Goal: Check status

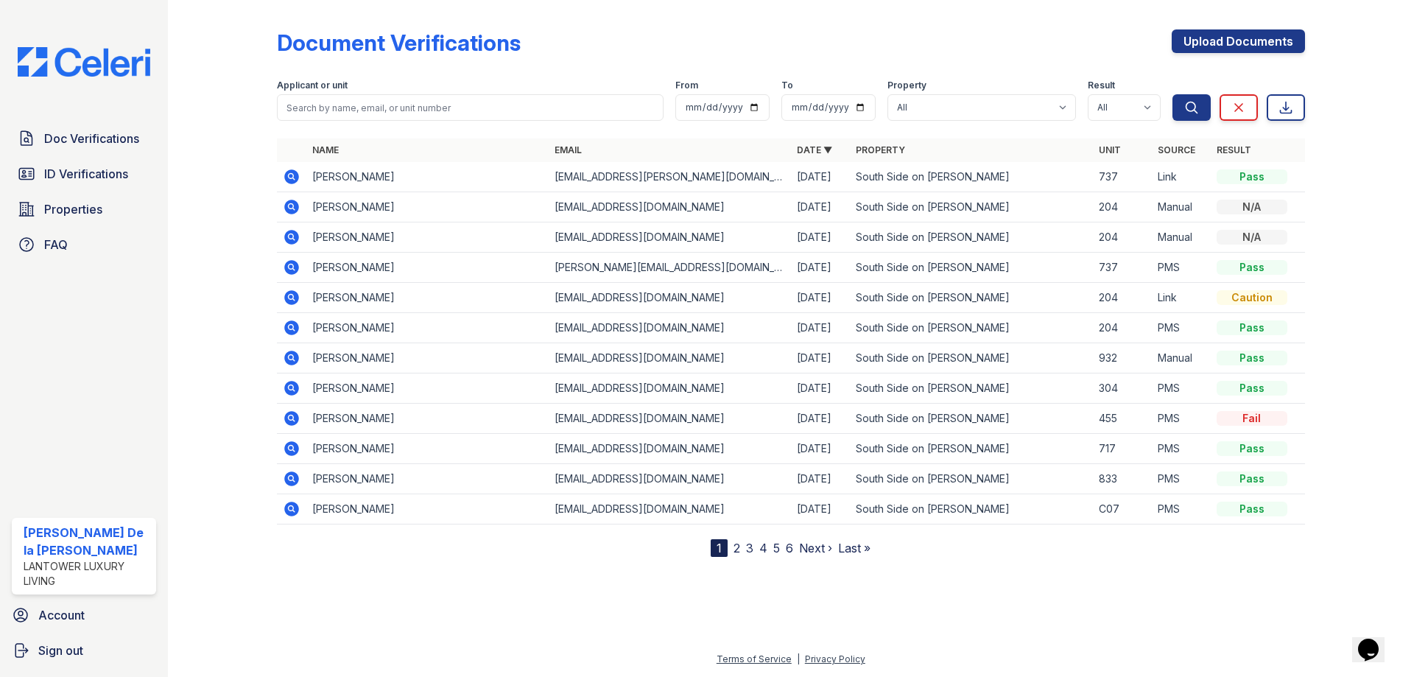
click at [292, 178] on icon at bounding box center [292, 177] width 18 height 18
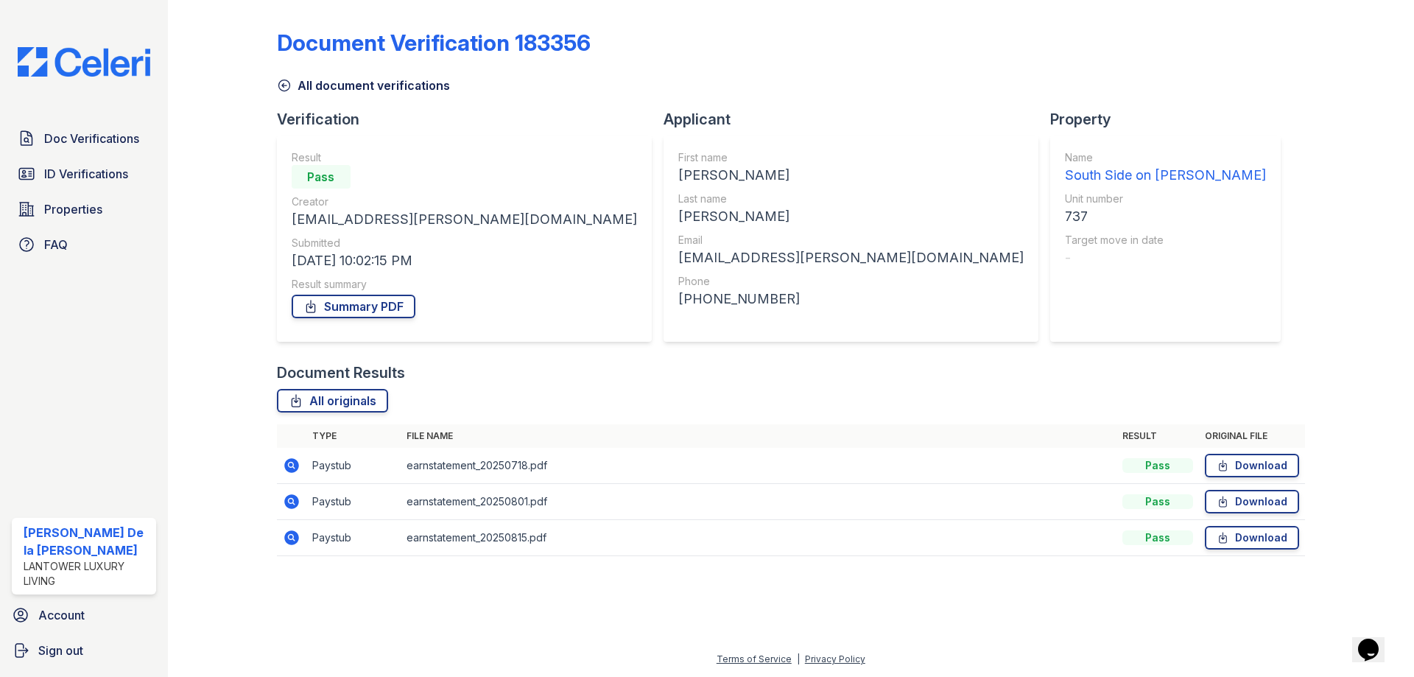
click at [290, 466] on icon at bounding box center [291, 464] width 4 height 4
